Goal: Information Seeking & Learning: Find specific fact

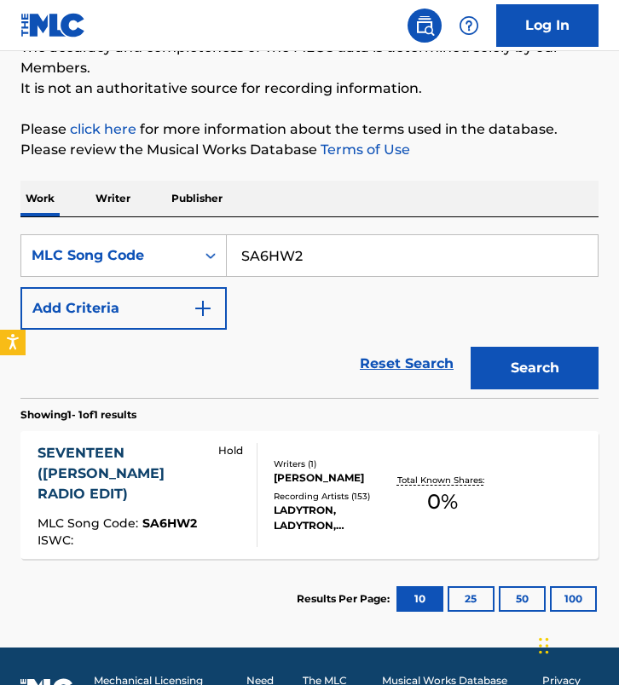
click at [341, 246] on input "SA6HW2" at bounding box center [412, 255] width 371 height 41
paste input "TC65FY"
type input "TC65FY"
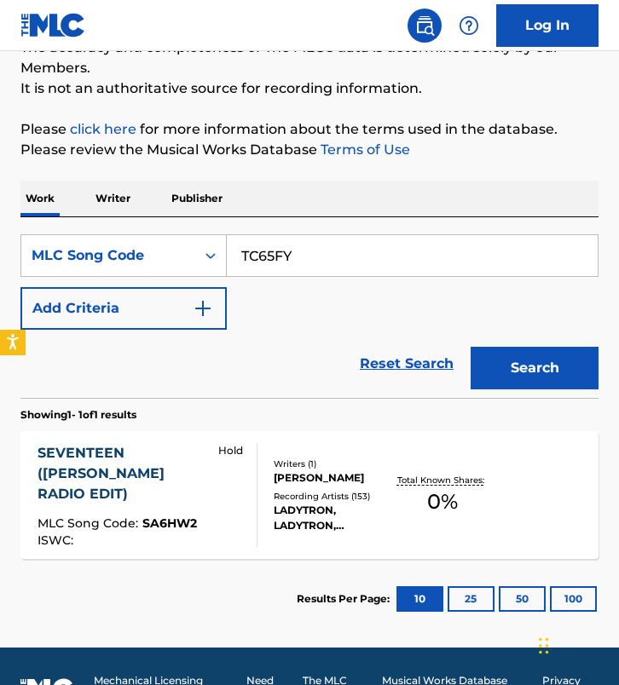
click at [471, 347] on button "Search" at bounding box center [535, 368] width 128 height 43
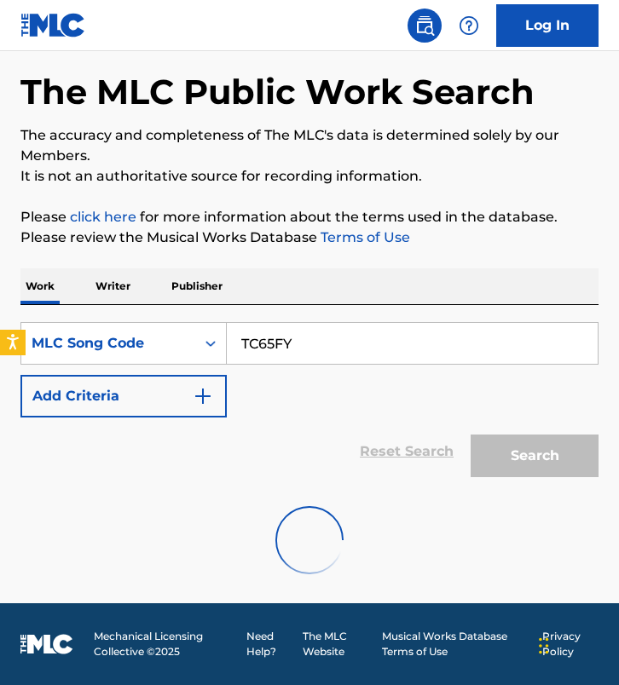
scroll to position [157, 0]
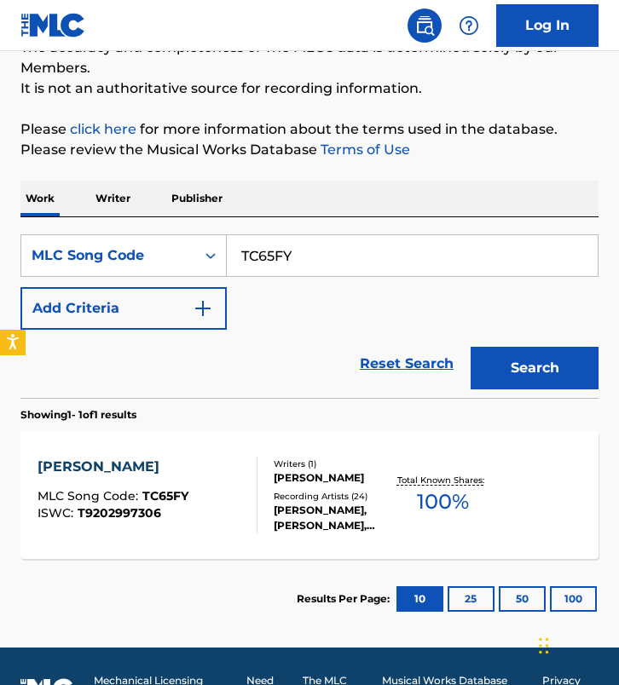
drag, startPoint x: 330, startPoint y: 238, endPoint x: 396, endPoint y: 257, distance: 69.1
click at [396, 257] on input "TC65FY" at bounding box center [412, 255] width 371 height 41
click at [471, 347] on button "Search" at bounding box center [535, 368] width 128 height 43
click at [276, 322] on div "SearchWithCriteria0bfd52d5-3f51-46a8-a438-504931f949d5 MLC Song Code TC65FY Add…" at bounding box center [309, 281] width 578 height 95
click at [271, 294] on div "SearchWithCriteria0bfd52d5-3f51-46a8-a438-504931f949d5 MLC Song Code TC65FY Add…" at bounding box center [309, 281] width 578 height 95
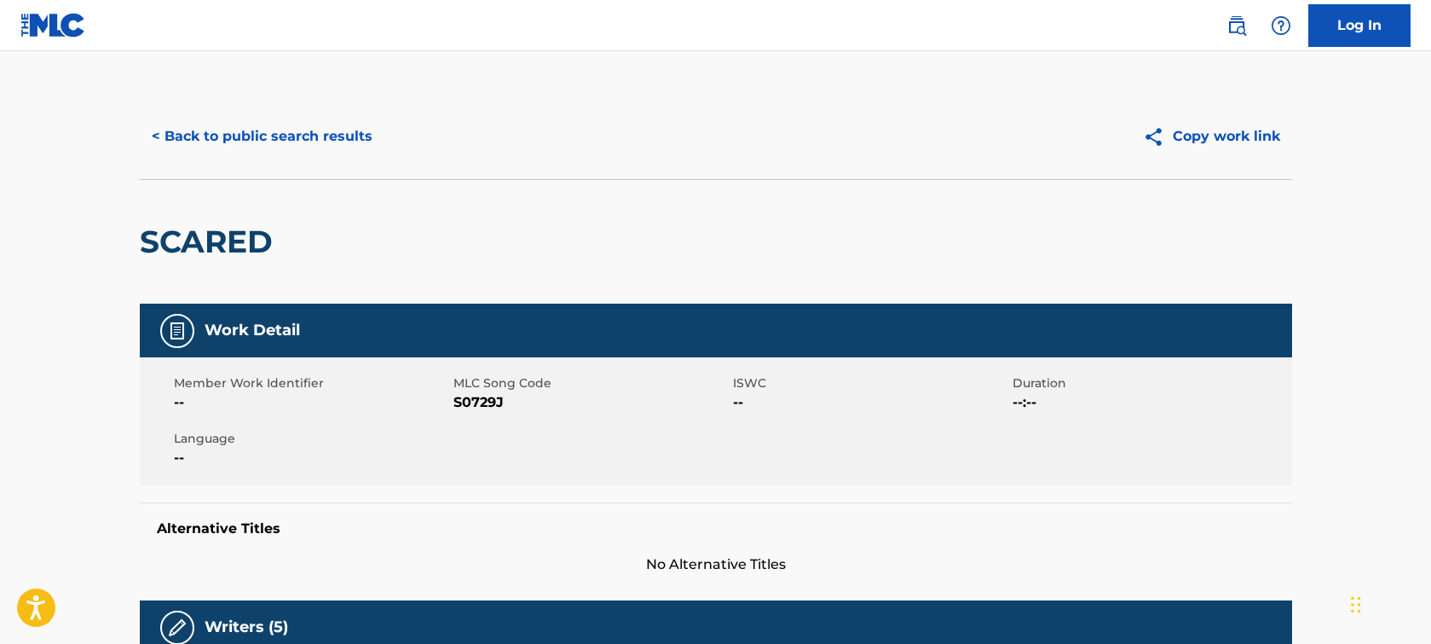
click at [252, 136] on button "< Back to public search results" at bounding box center [262, 136] width 245 height 43
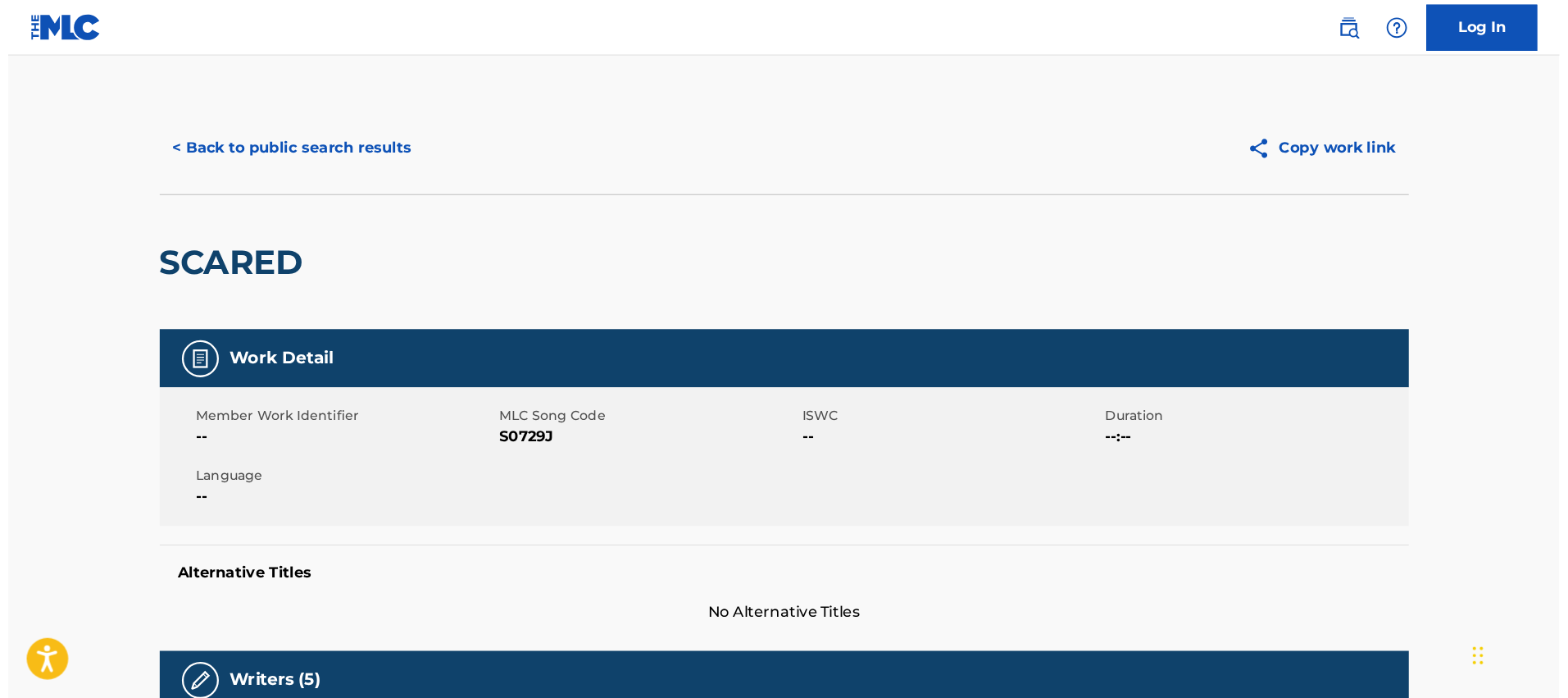
scroll to position [180, 0]
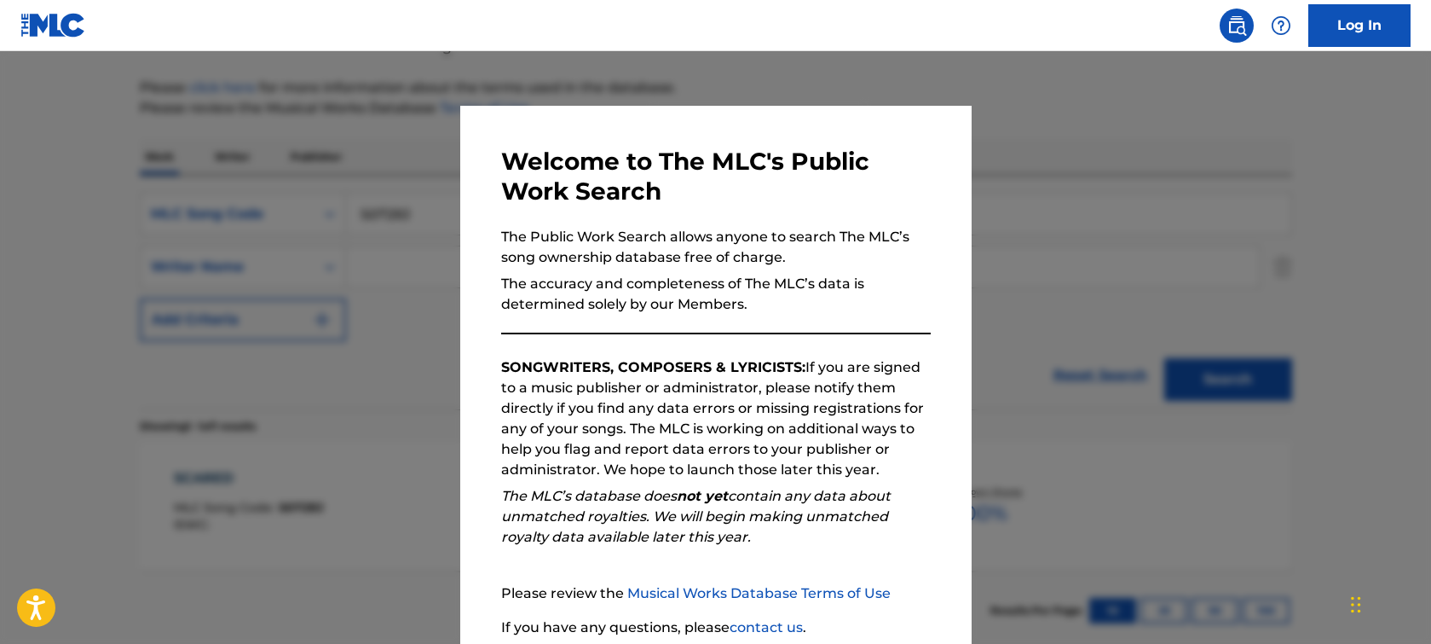
click at [272, 233] on div at bounding box center [715, 373] width 1431 height 644
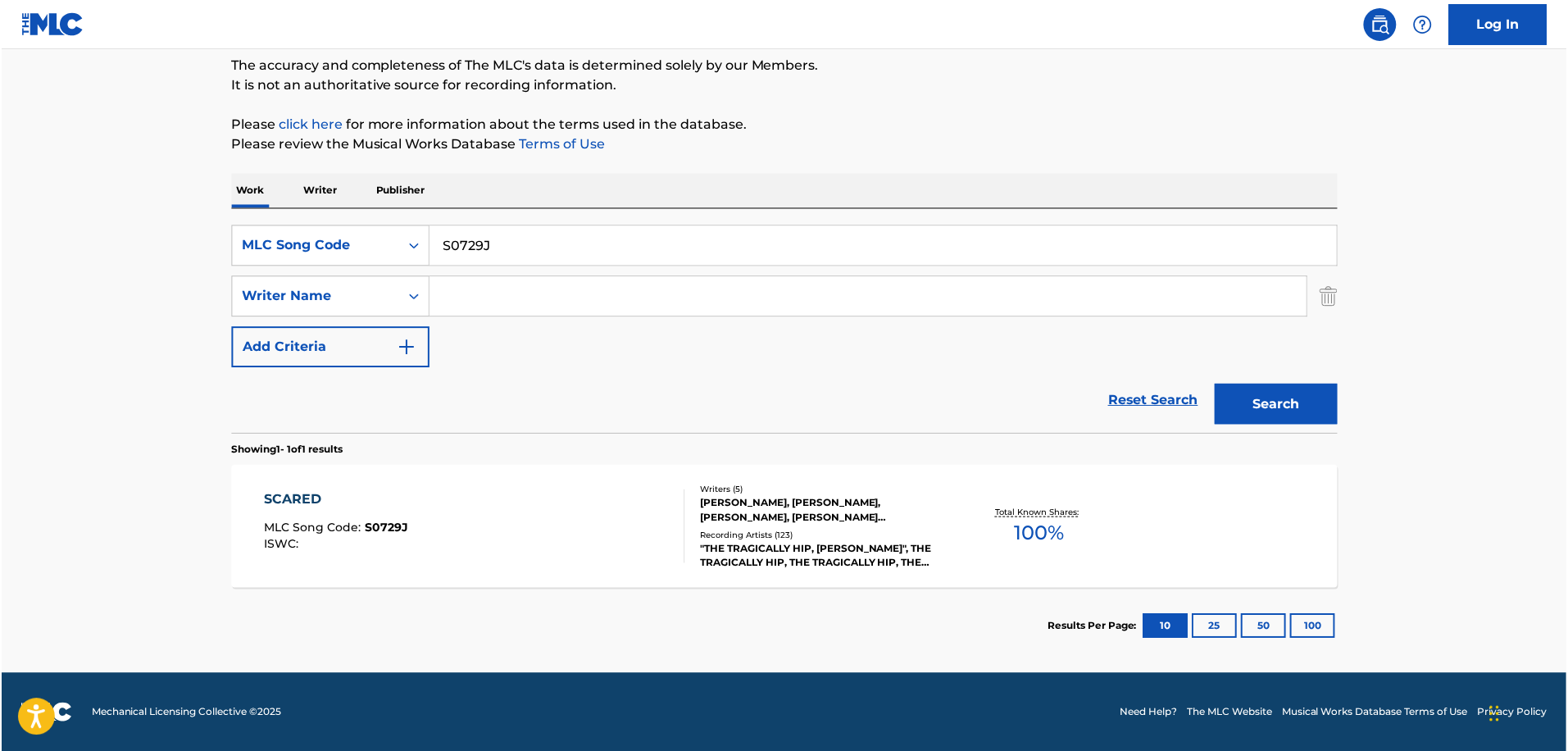
scroll to position [138, 0]
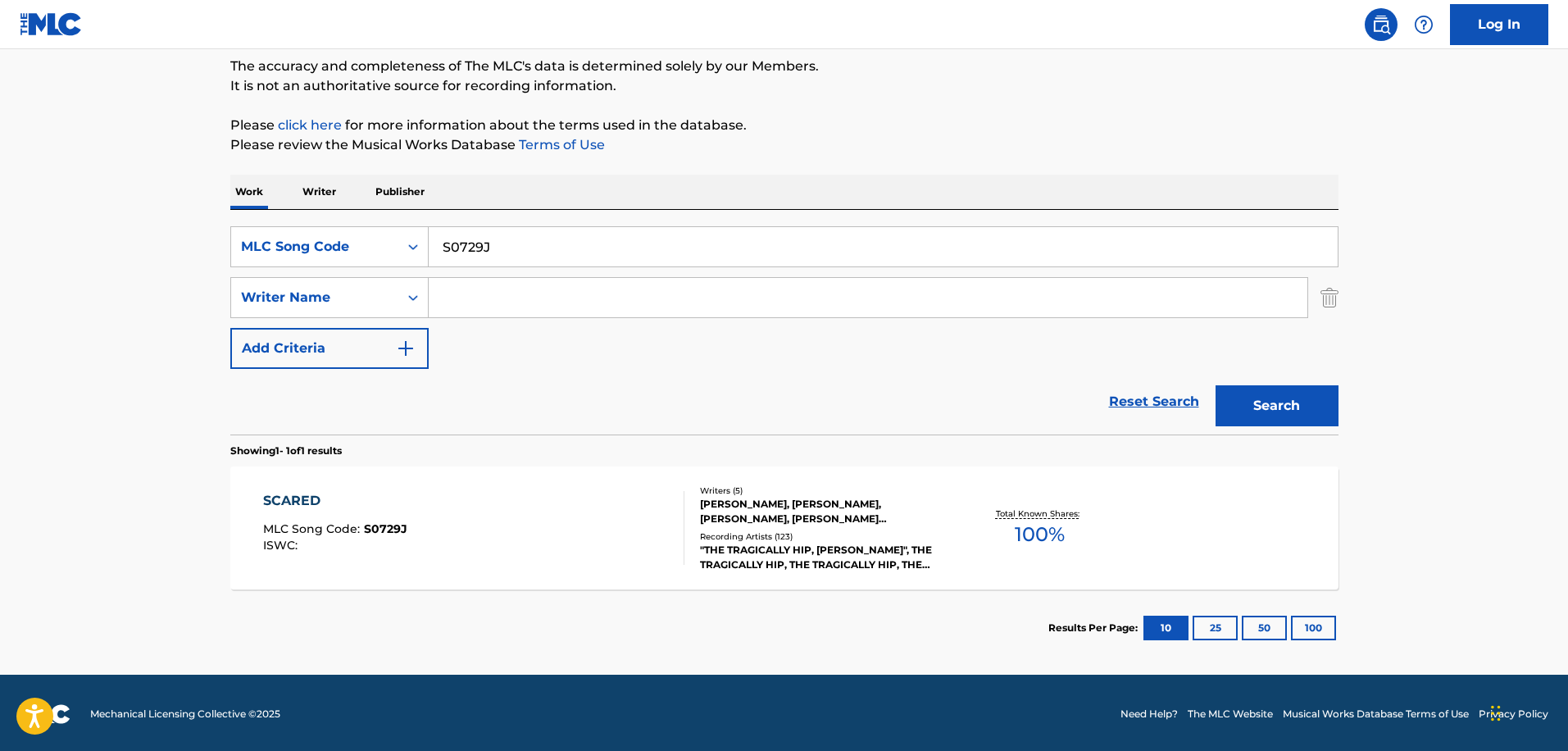
click at [588, 307] on input "Search Form" at bounding box center [868, 297] width 879 height 39
click at [588, 381] on div "Reset Search Search" at bounding box center [784, 402] width 1108 height 65
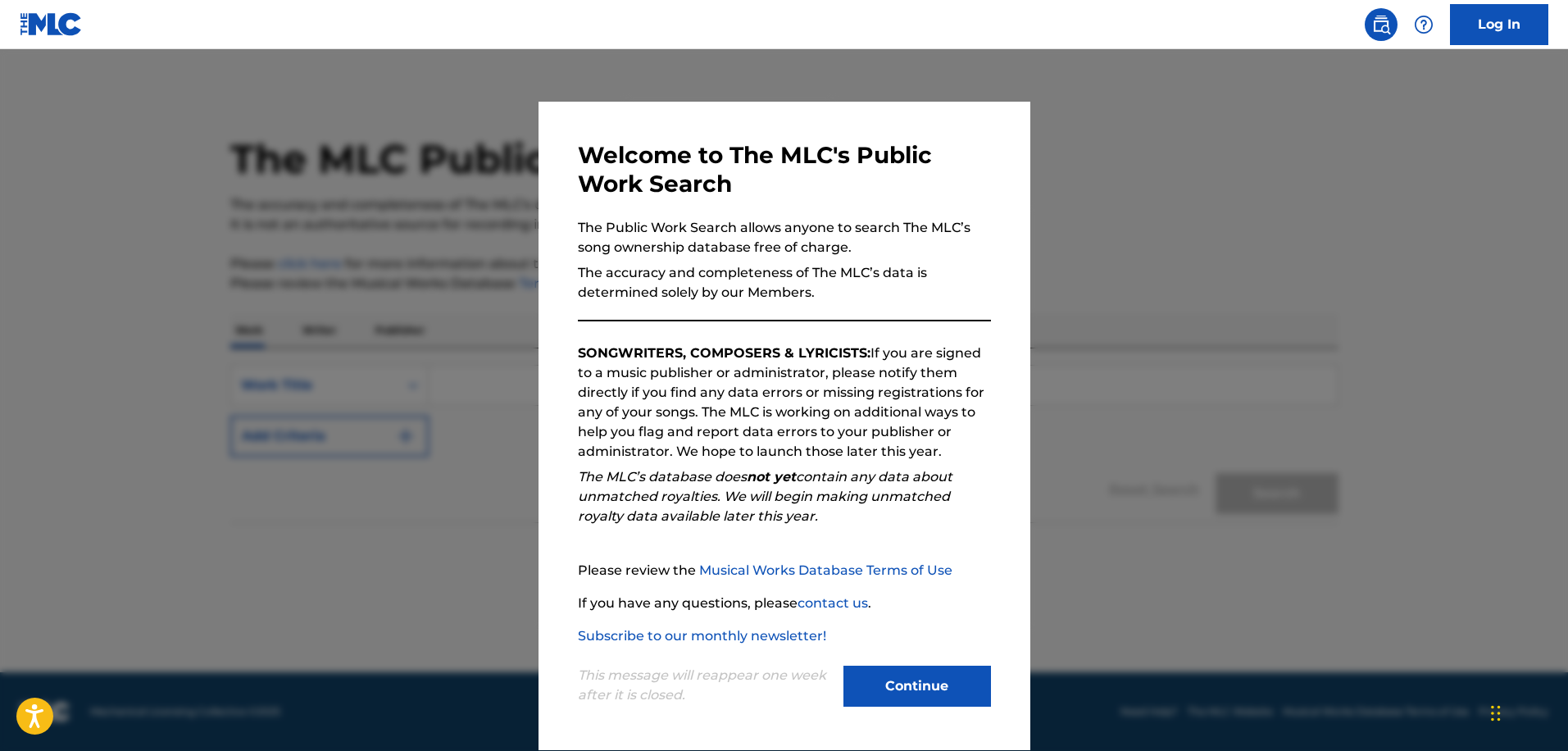
click at [436, 375] on div at bounding box center [784, 424] width 1568 height 751
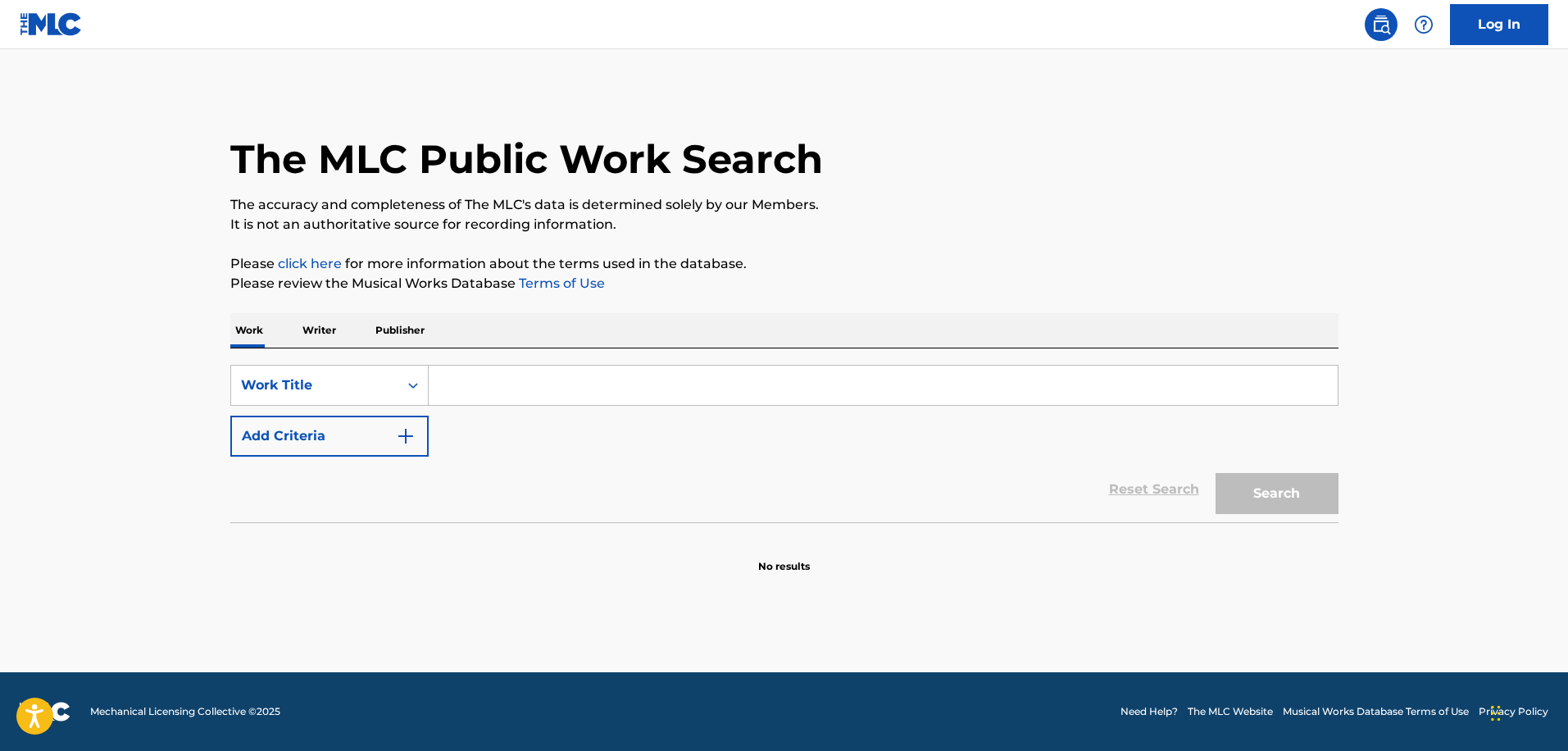
click at [398, 423] on button "Add Criteria" at bounding box center [330, 436] width 198 height 41
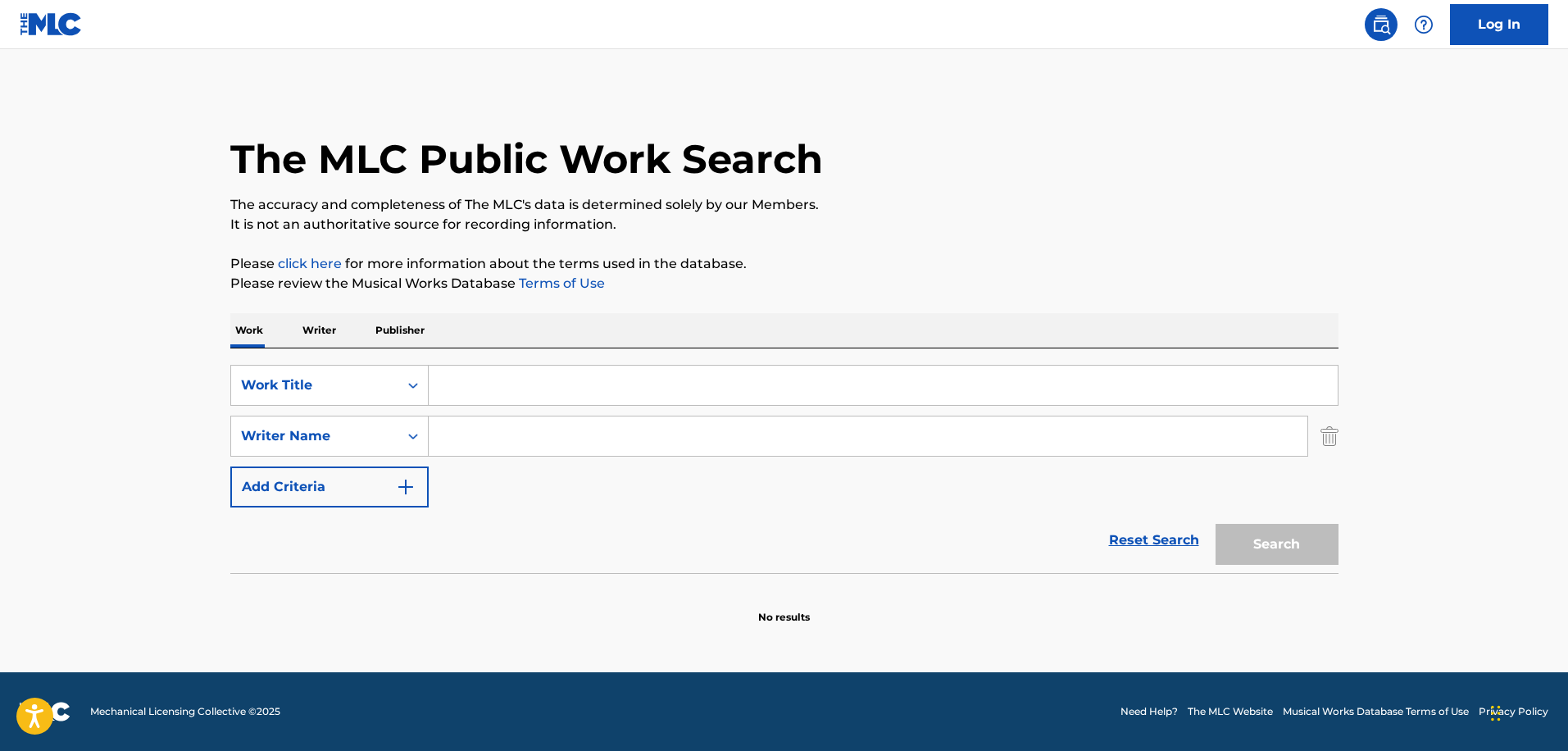
click at [465, 426] on input "Search Form" at bounding box center [868, 436] width 879 height 39
paste input "[PERSON_NAME]"
type input "[PERSON_NAME]"
click at [470, 398] on input "Search Form" at bounding box center [884, 385] width 909 height 39
click at [476, 369] on input "Search Form" at bounding box center [884, 385] width 909 height 39
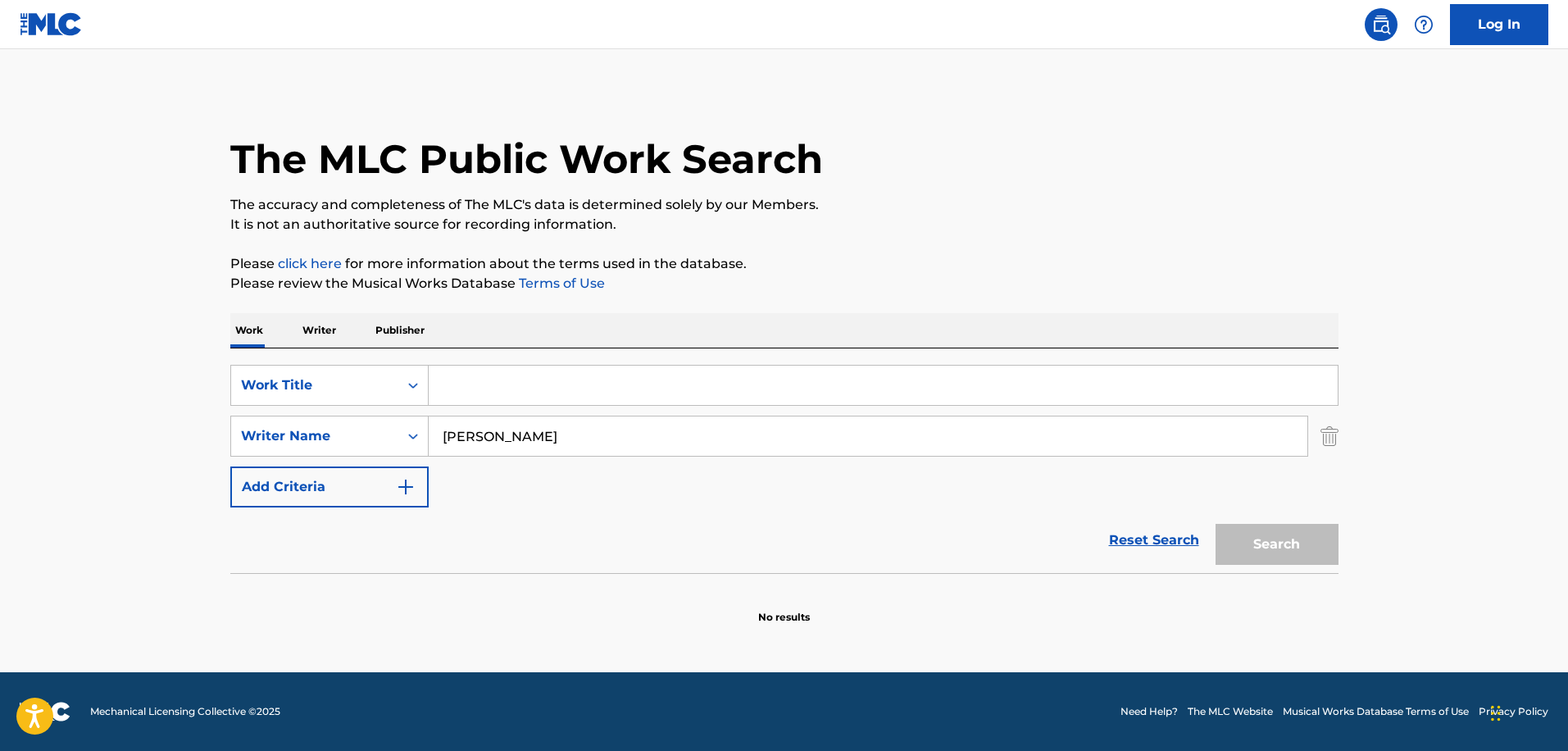
paste input "[PERSON_NAME]"
type input "[PERSON_NAME]"
click at [579, 448] on input "[PERSON_NAME]" at bounding box center [868, 436] width 879 height 39
drag, startPoint x: 579, startPoint y: 447, endPoint x: 347, endPoint y: 385, distance: 240.1
click at [347, 385] on div "SearchWithCriteria1291c06c-15c8-4410-bd3b-f36508c75e88 Work Title [PERSON_NAME]…" at bounding box center [784, 436] width 1108 height 142
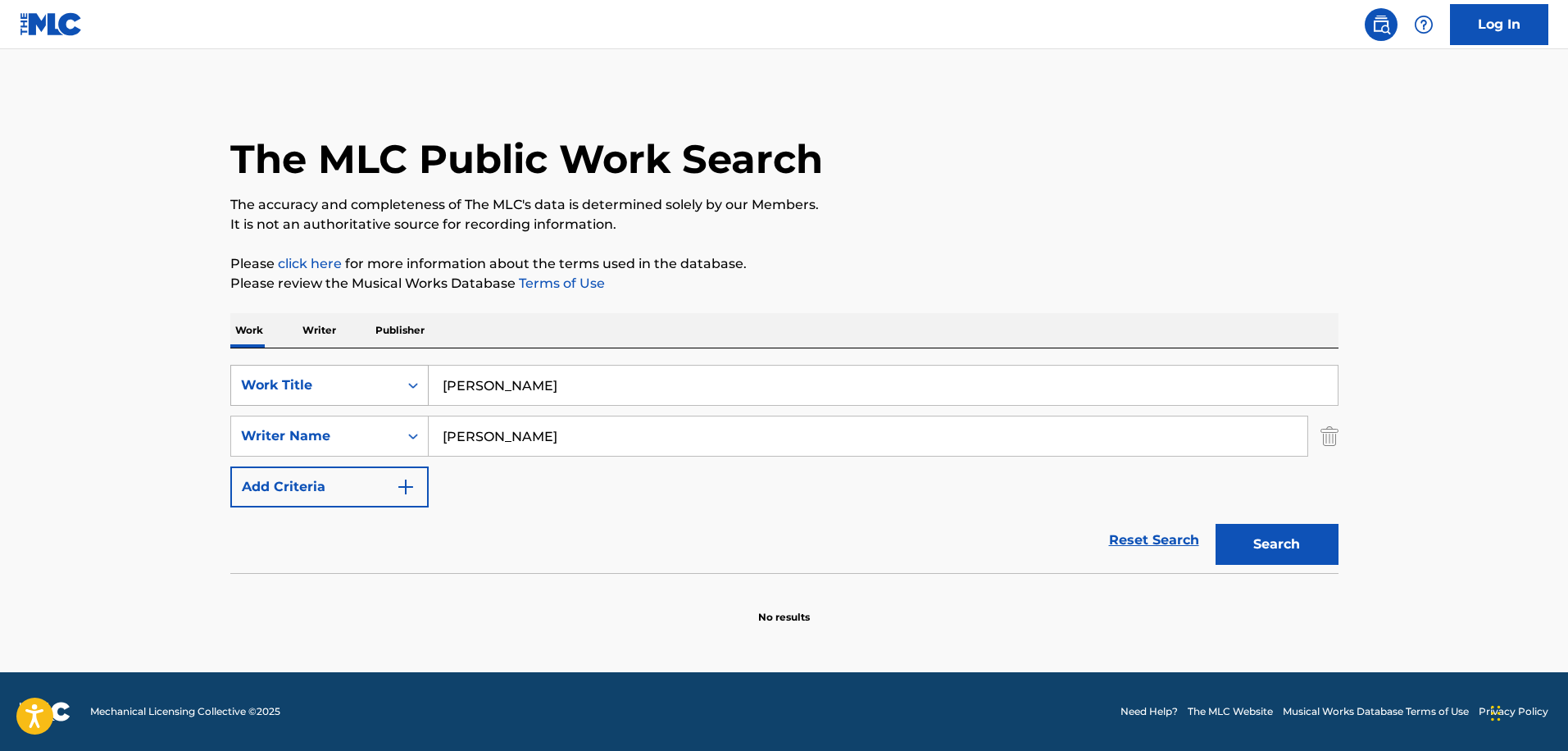
type input "[PERSON_NAME]"
click at [1215, 524] on button "Search" at bounding box center [1277, 544] width 123 height 41
drag, startPoint x: 541, startPoint y: 440, endPoint x: 280, endPoint y: 378, distance: 268.3
click at [280, 378] on div "SearchWithCriteria1291c06c-15c8-4410-bd3b-f36508c75e88 Work Title [PERSON_NAME]…" at bounding box center [784, 436] width 1108 height 142
type input "[PERSON_NAME]"
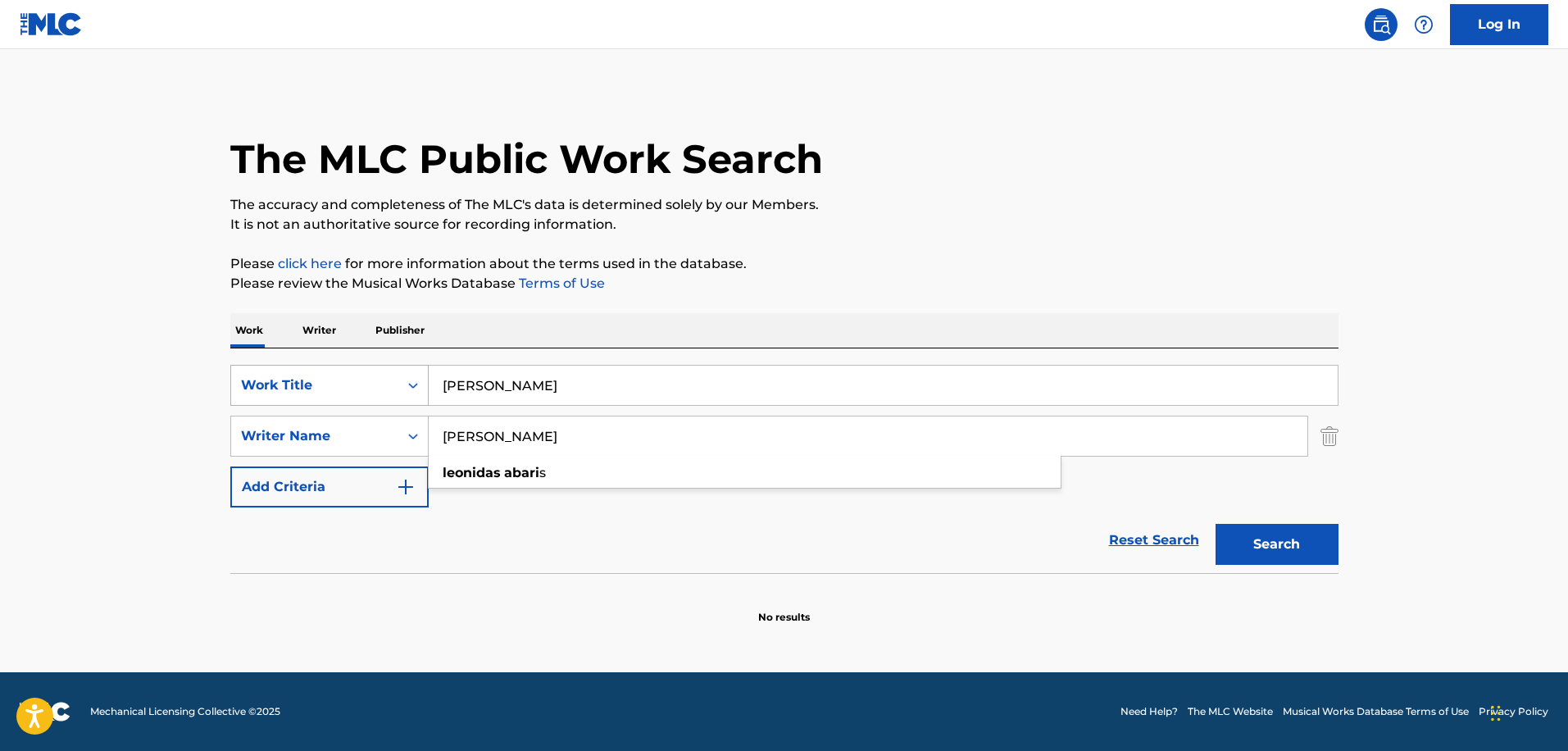
click at [1215, 524] on button "Search" at bounding box center [1277, 544] width 123 height 41
